Goal: Information Seeking & Learning: Learn about a topic

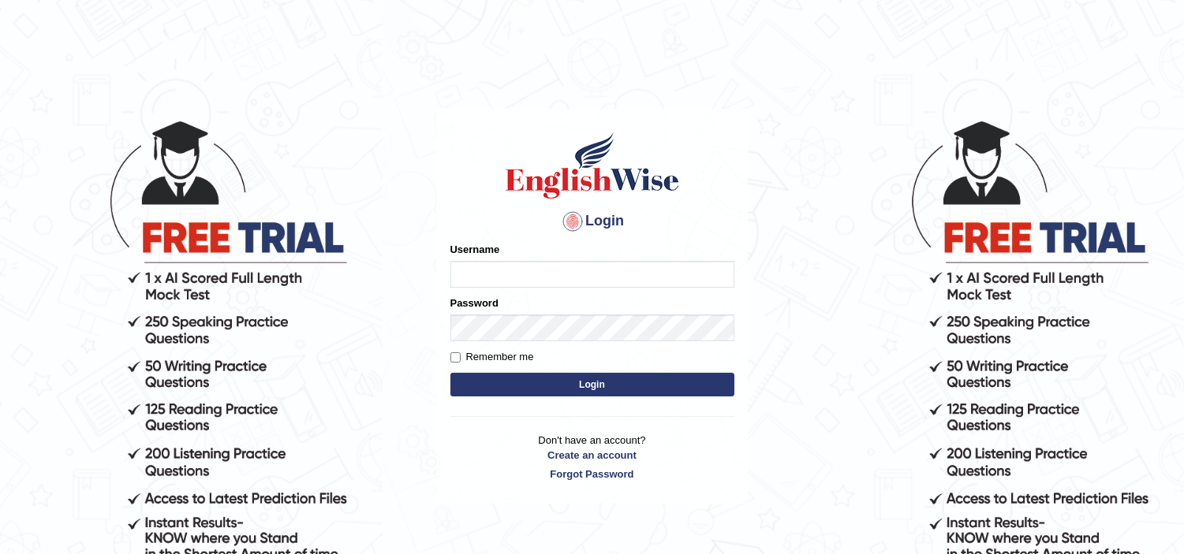
type input "Lila_khadka"
click at [578, 382] on button "Login" at bounding box center [592, 385] width 284 height 24
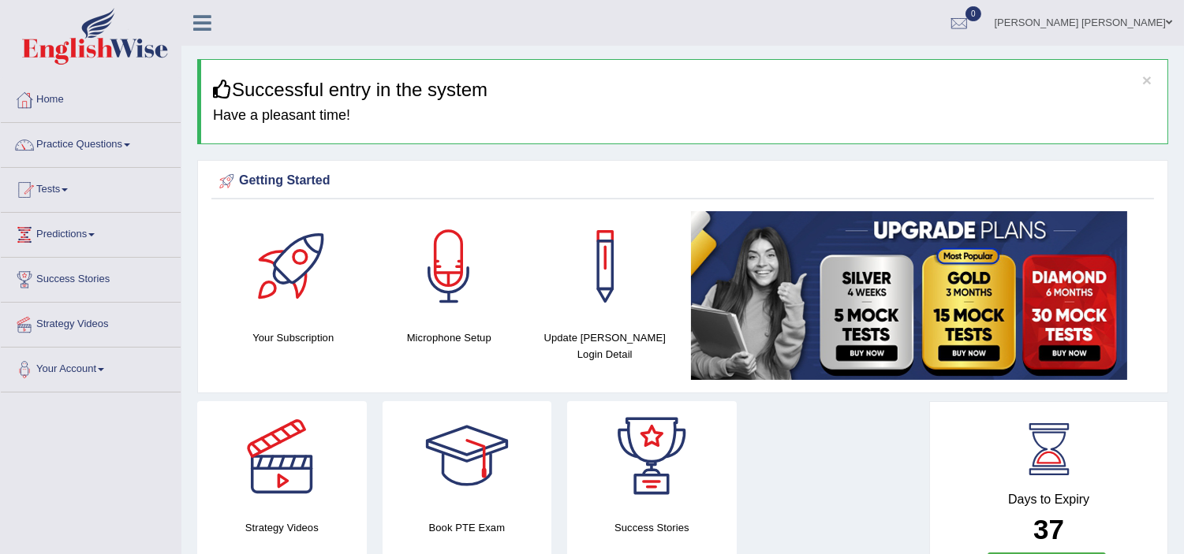
drag, startPoint x: 0, startPoint y: 0, endPoint x: 1067, endPoint y: 519, distance: 1186.5
click at [1067, 519] on h2 "37" at bounding box center [1048, 530] width 203 height 31
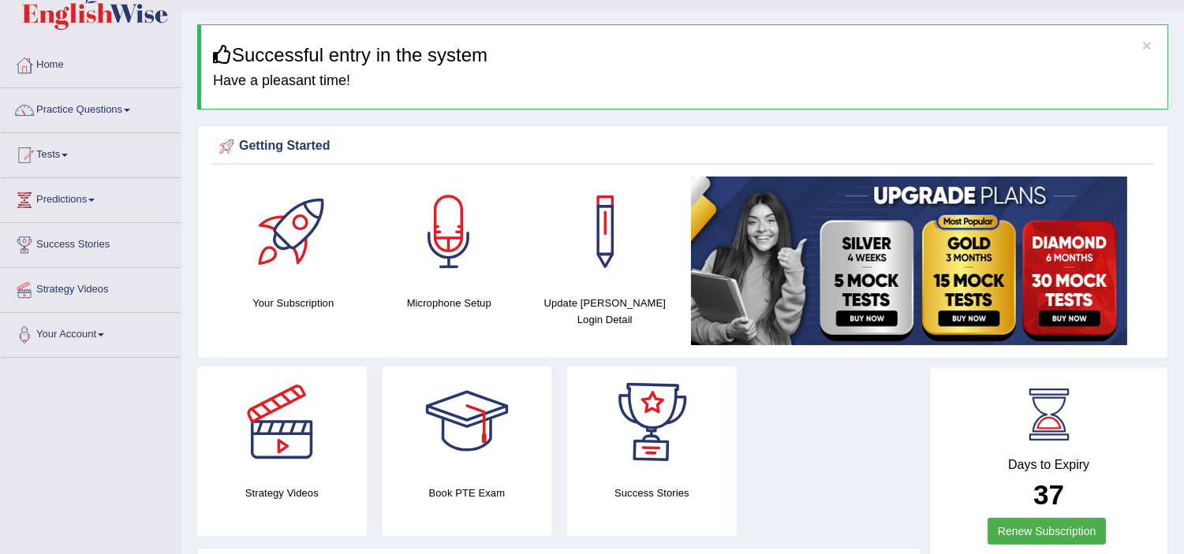
scroll to position [140, 0]
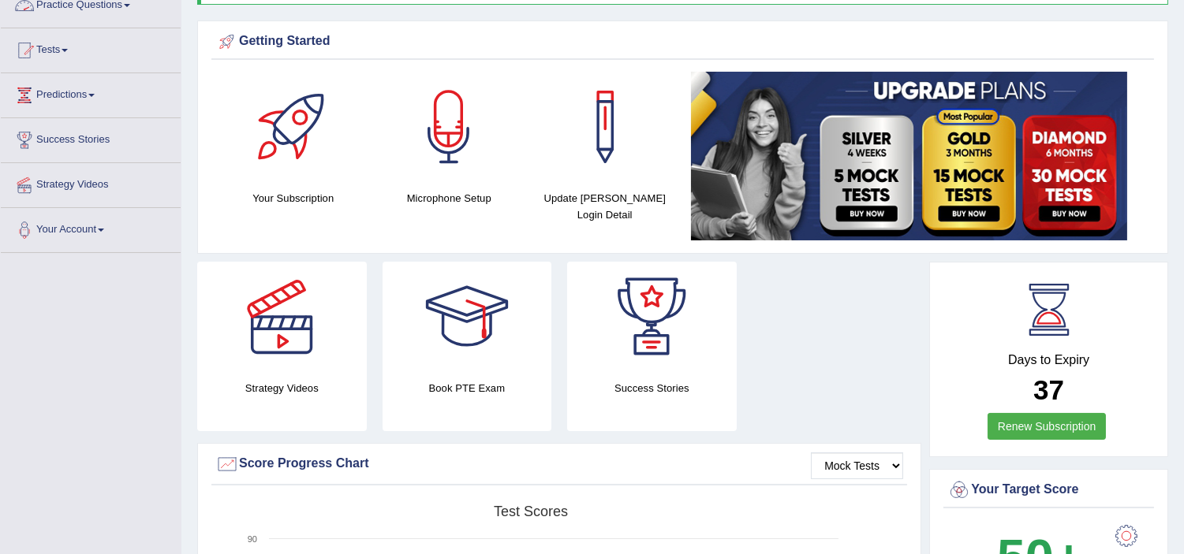
click at [74, 3] on link "Practice Questions" at bounding box center [91, 2] width 180 height 39
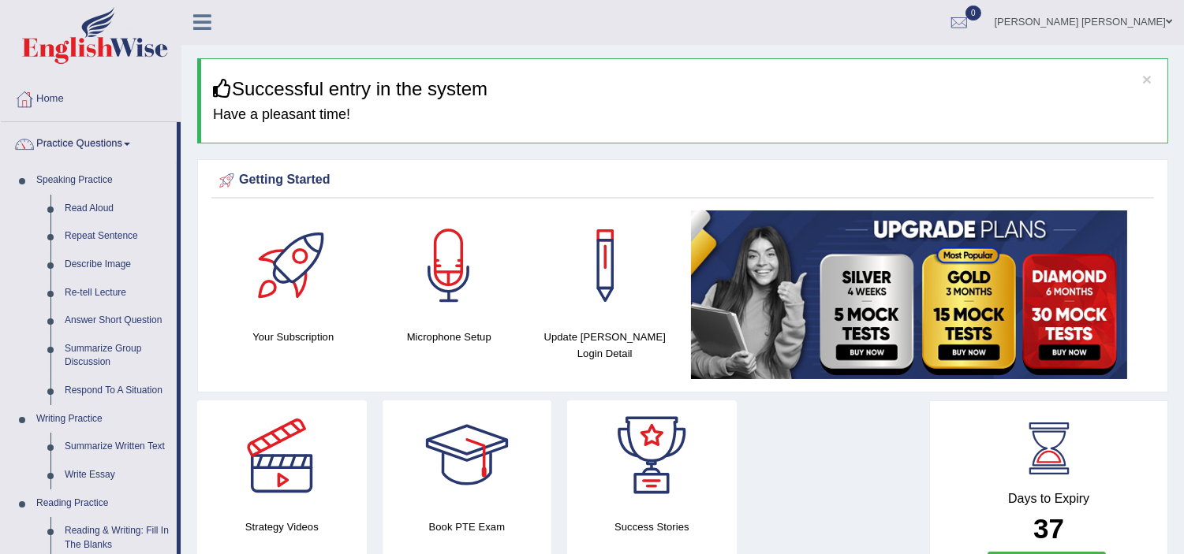
scroll to position [0, 0]
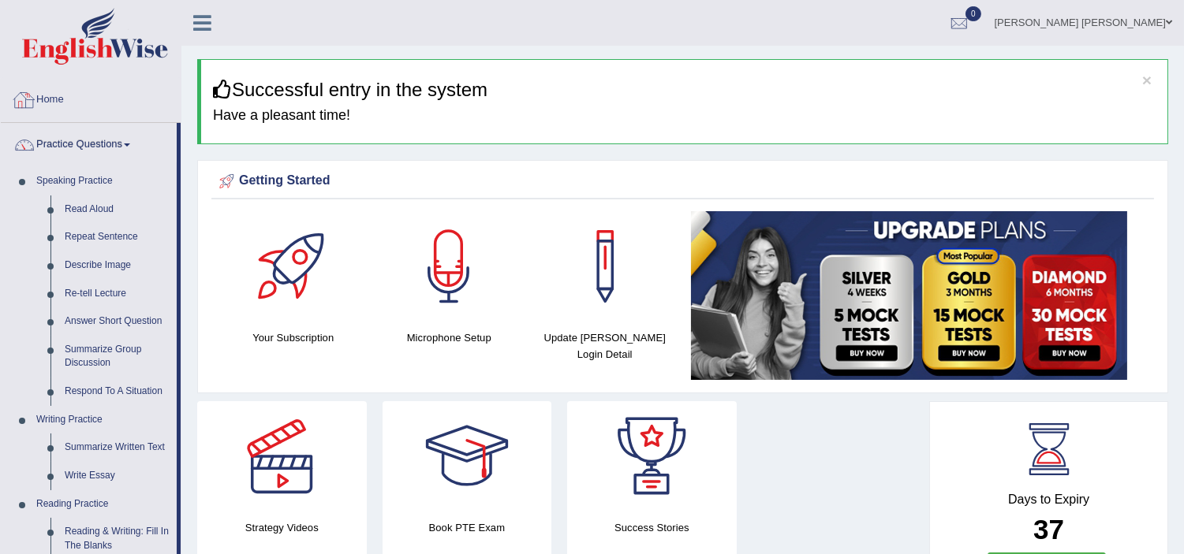
click at [37, 92] on link "Home" at bounding box center [91, 97] width 180 height 39
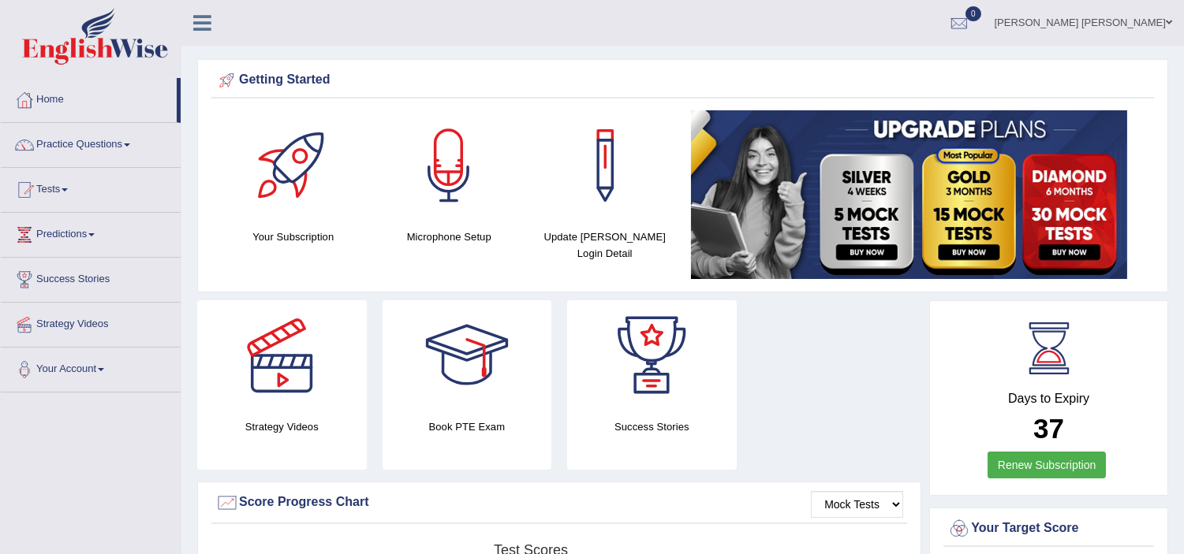
click at [52, 183] on link "Tests" at bounding box center [91, 187] width 180 height 39
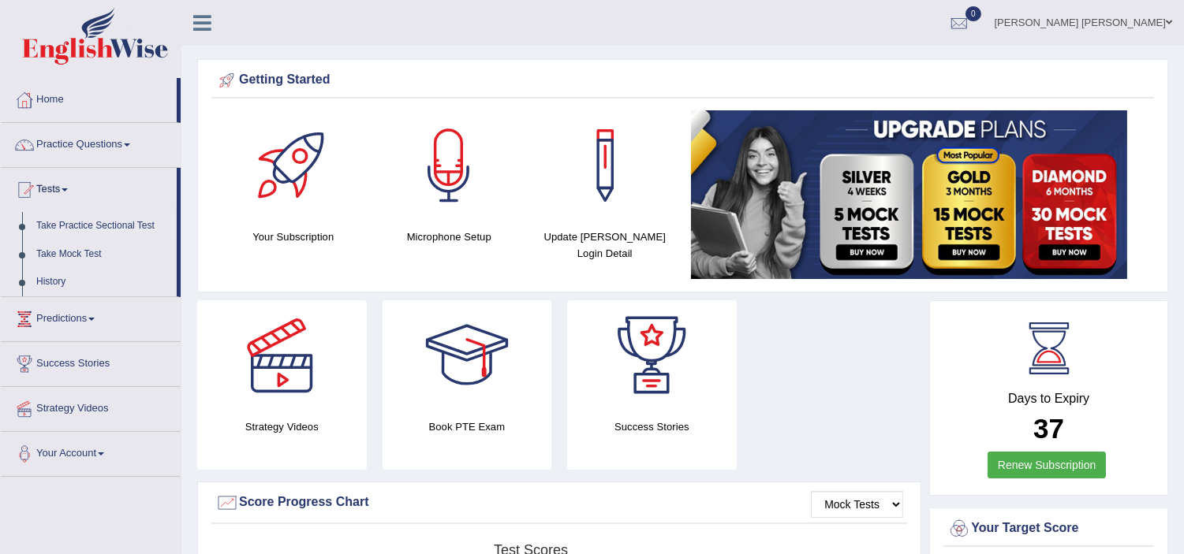
click at [73, 223] on link "Take Practice Sectional Test" at bounding box center [102, 226] width 147 height 28
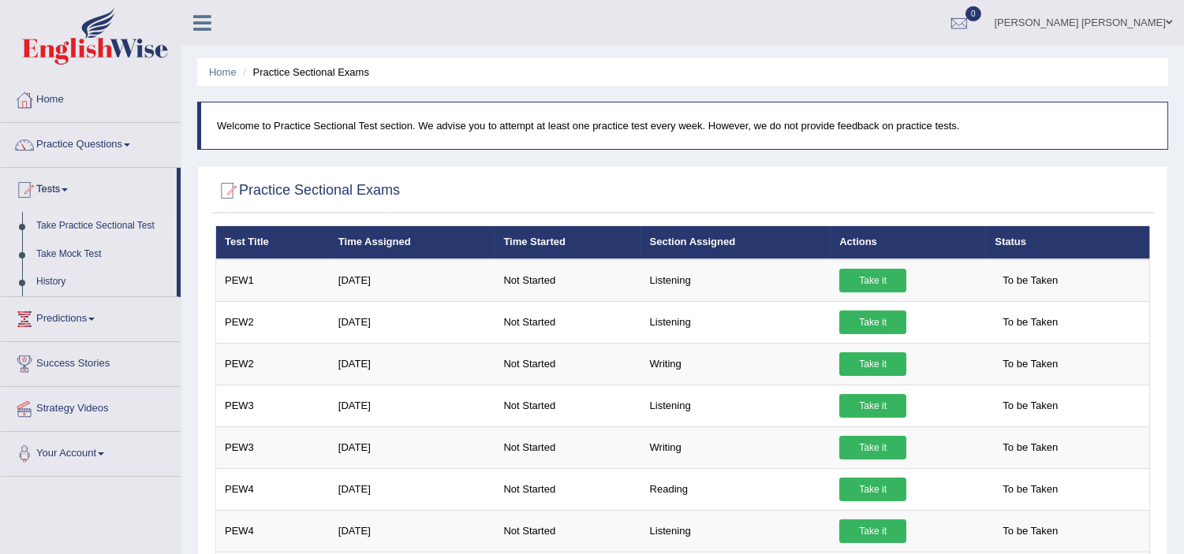
click at [1054, 253] on th "Status" at bounding box center [1067, 242] width 163 height 33
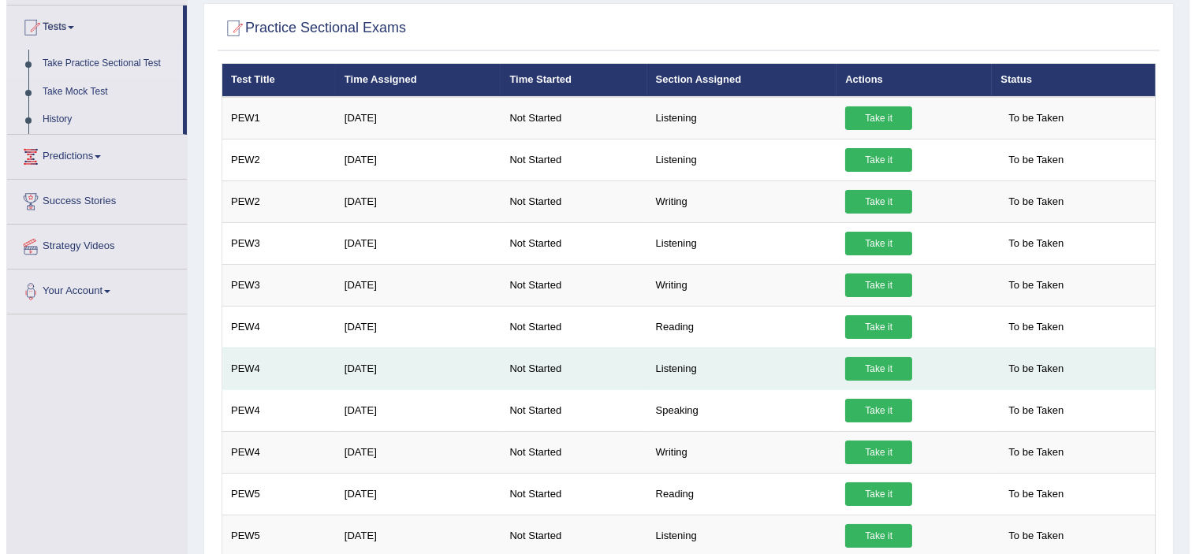
scroll to position [181, 0]
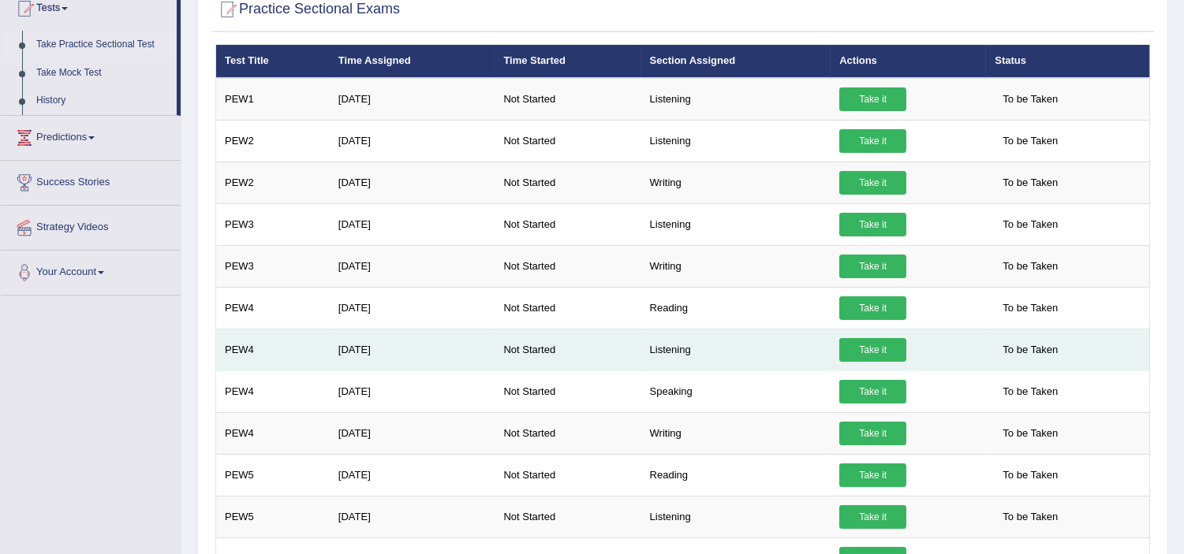
drag, startPoint x: 1188, startPoint y: 334, endPoint x: 1124, endPoint y: 353, distance: 66.8
click at [1124, 353] on html "Toggle navigation Home Practice Questions Speaking Practice Read Aloud Repeat S…" at bounding box center [592, 96] width 1184 height 554
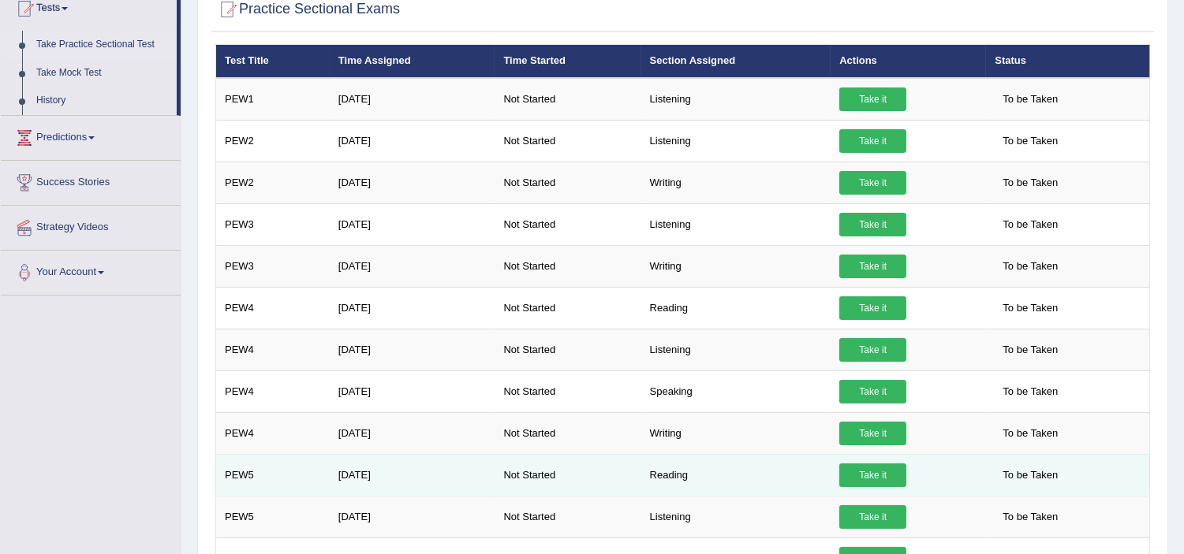
click at [877, 476] on link "Take it" at bounding box center [872, 476] width 67 height 24
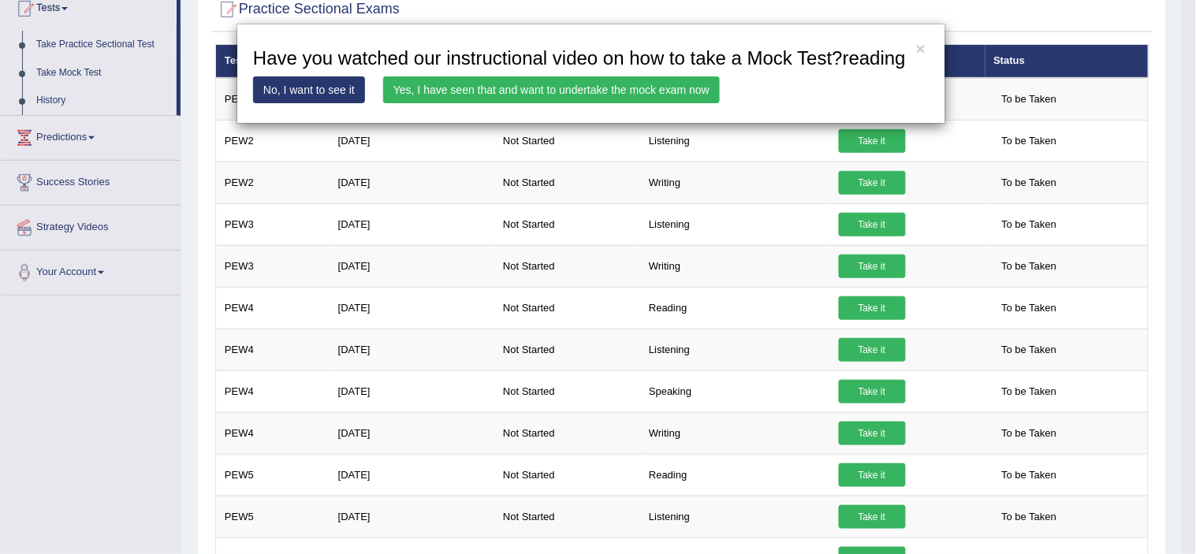
click at [623, 97] on link "Yes, I have seen that and want to undertake the mock exam now" at bounding box center [551, 89] width 337 height 27
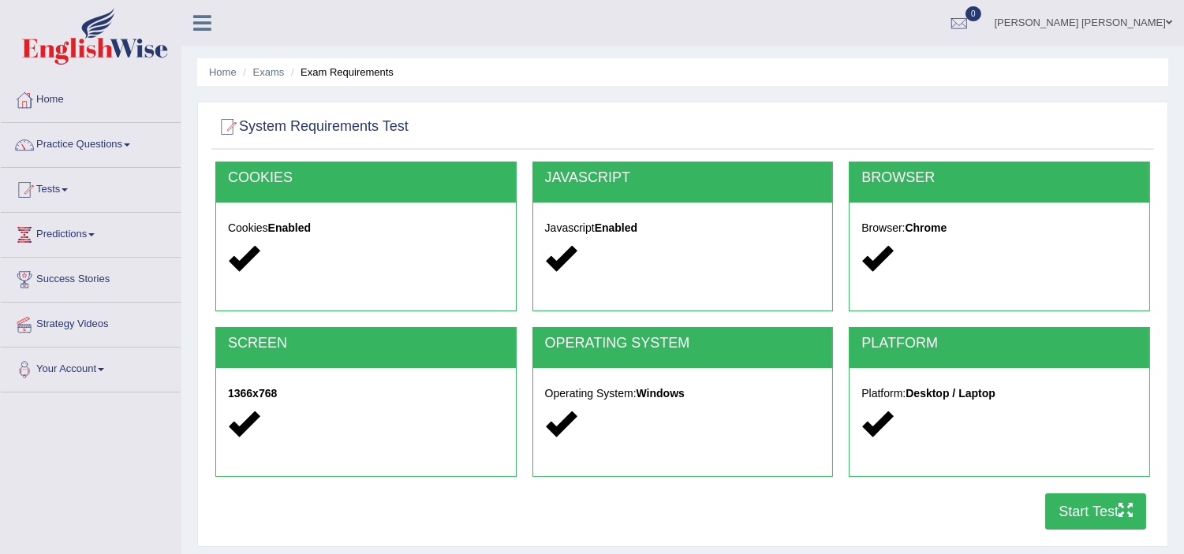
click at [1076, 501] on button "Start Test" at bounding box center [1095, 512] width 101 height 36
